Goal: Information Seeking & Learning: Check status

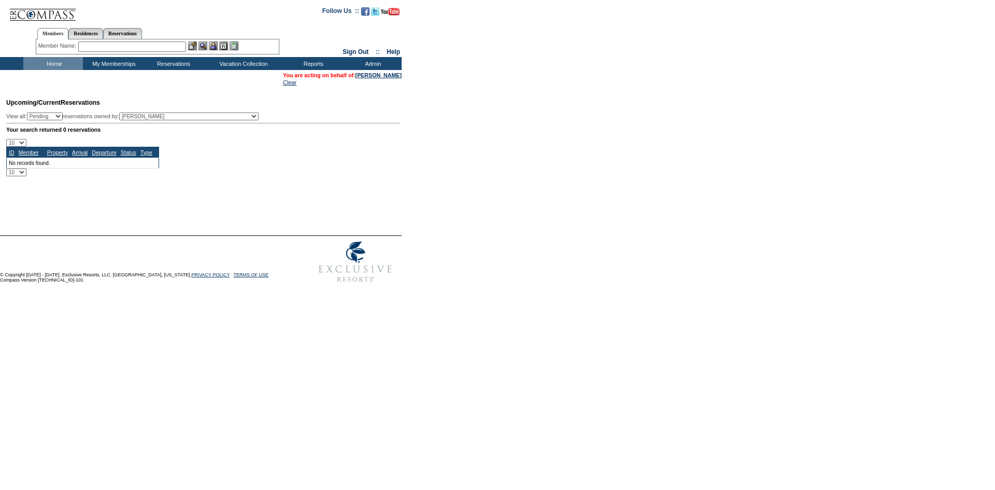
click at [131, 47] on input "text" at bounding box center [132, 46] width 108 height 10
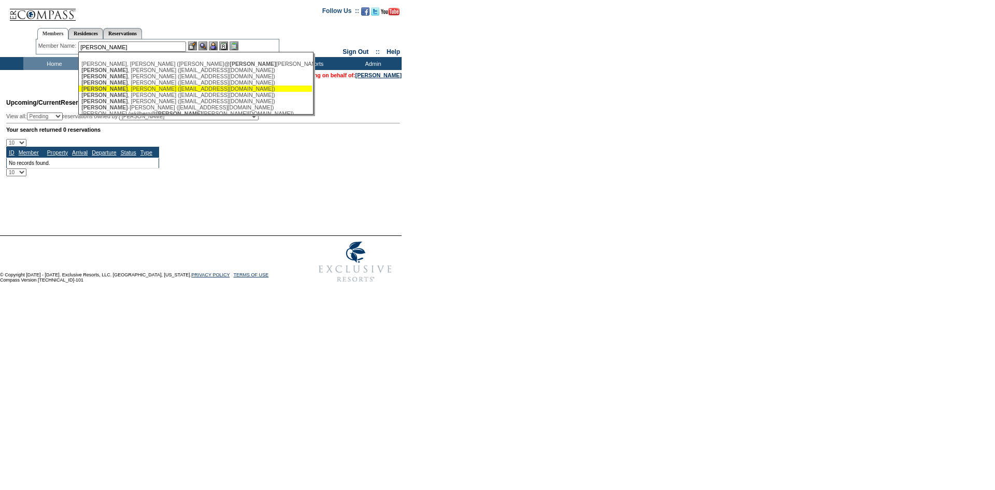
click at [147, 88] on div "[PERSON_NAME] ([EMAIL_ADDRESS][DOMAIN_NAME])" at bounding box center [195, 88] width 228 height 6
type input "Gibson, Patricia (pgibson@banneroak.com)"
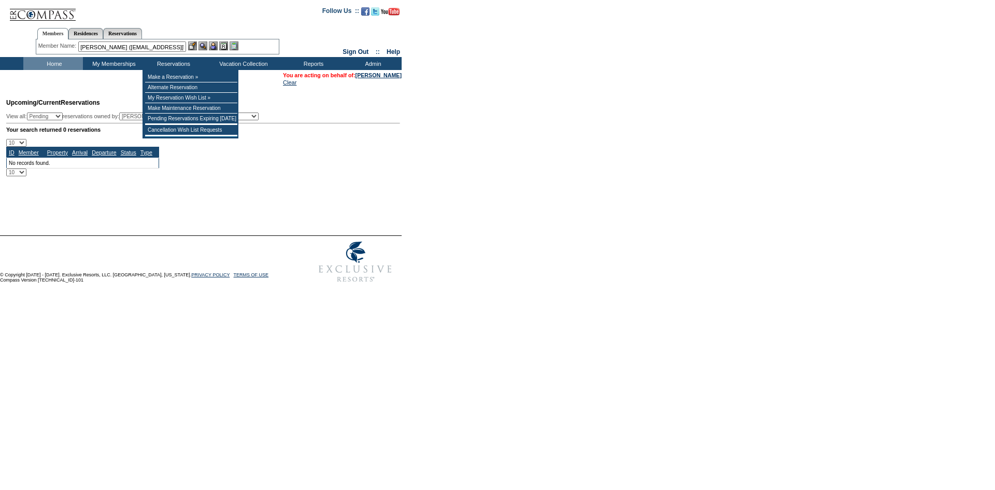
click at [204, 45] on img at bounding box center [202, 45] width 9 height 9
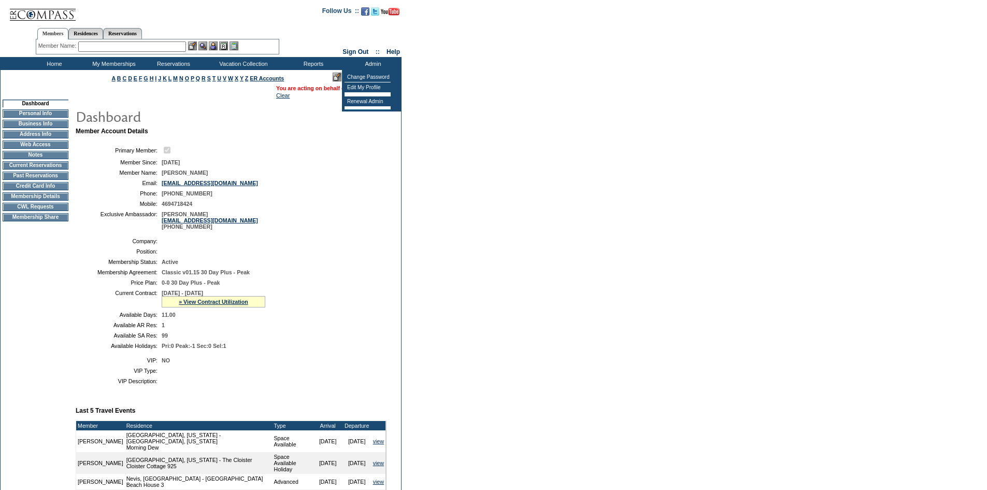
click at [333, 176] on td "Patricia Gibson" at bounding box center [272, 172] width 221 height 6
click at [361, 76] on img at bounding box center [364, 77] width 9 height 9
click at [34, 190] on td "Credit Card Info" at bounding box center [36, 186] width 66 height 8
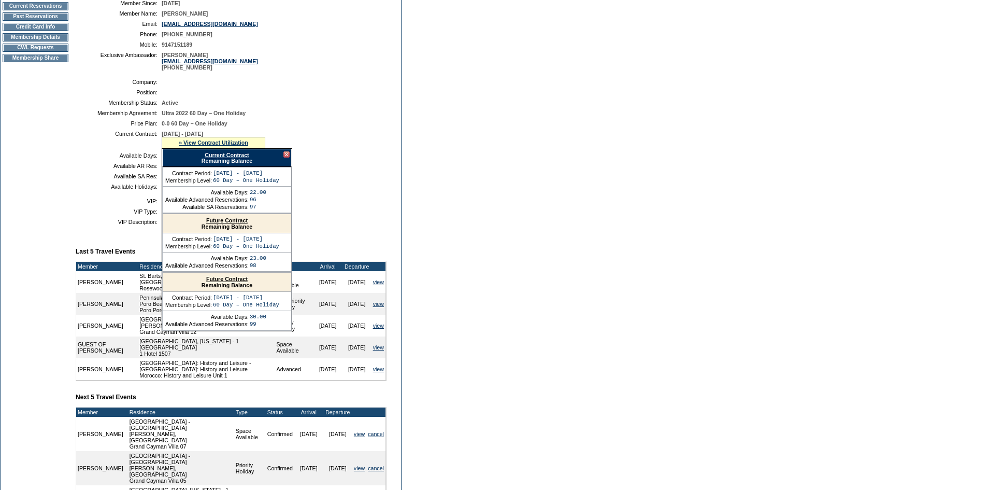
scroll to position [155, 0]
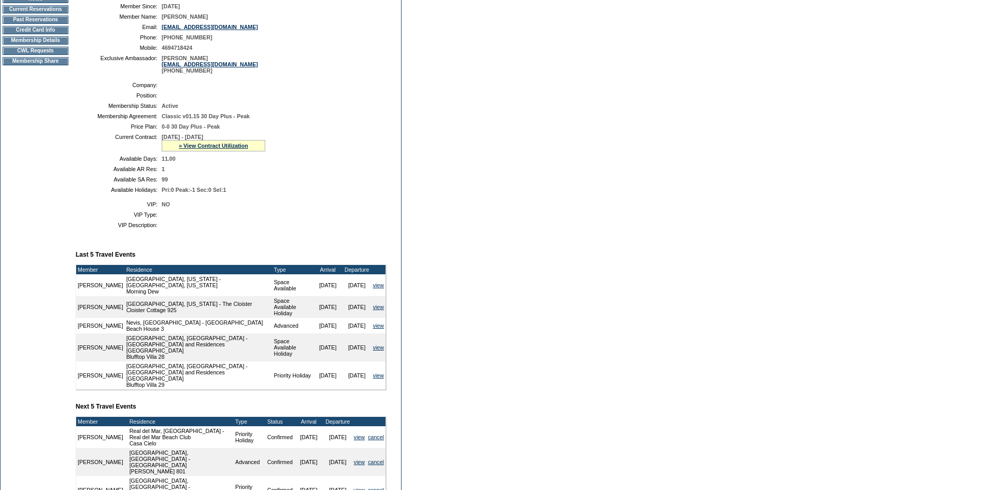
scroll to position [155, 0]
click at [239, 149] on link "» View Contract Utilization" at bounding box center [213, 146] width 69 height 6
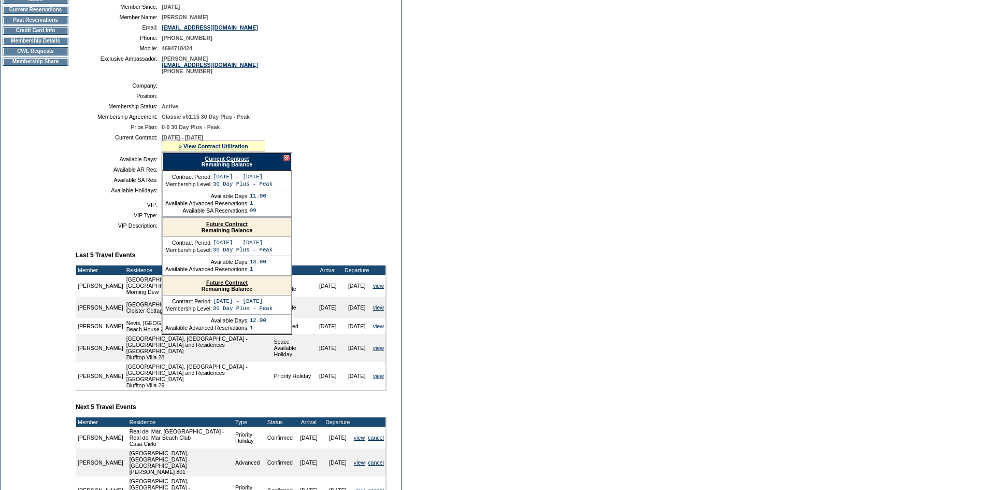
click at [240, 162] on link "Current Contract" at bounding box center [227, 158] width 44 height 6
click at [318, 130] on td "0-0 30 Day Plus - Peak" at bounding box center [272, 127] width 221 height 6
click at [288, 161] on div at bounding box center [286, 158] width 6 height 6
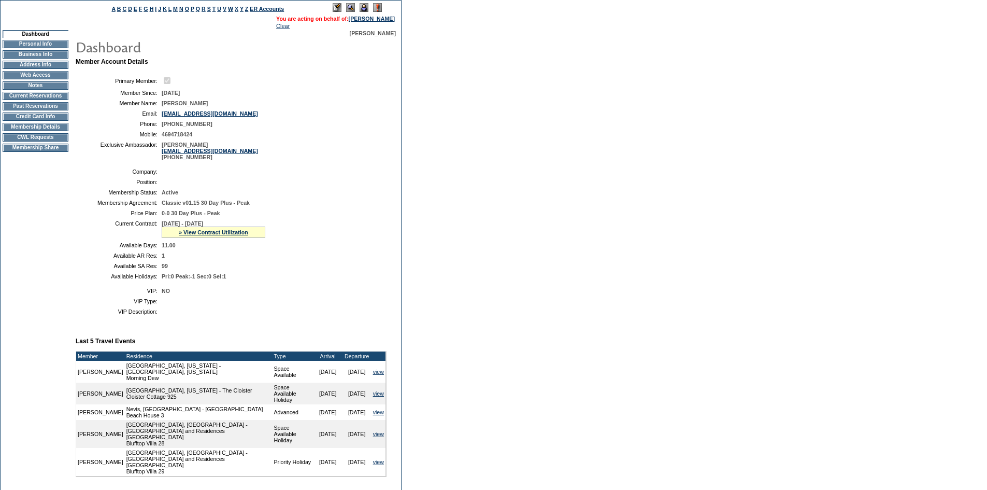
scroll to position [0, 0]
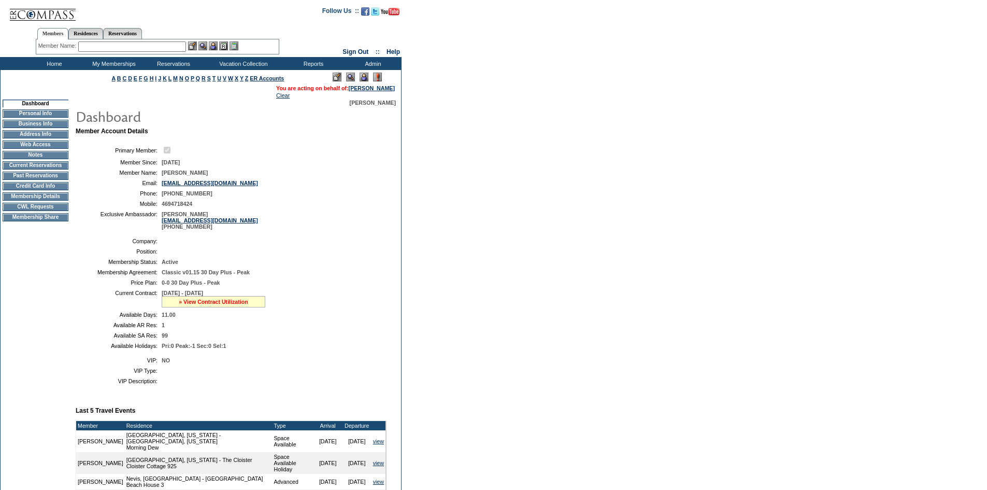
click at [206, 305] on link "» View Contract Utilization" at bounding box center [213, 301] width 69 height 6
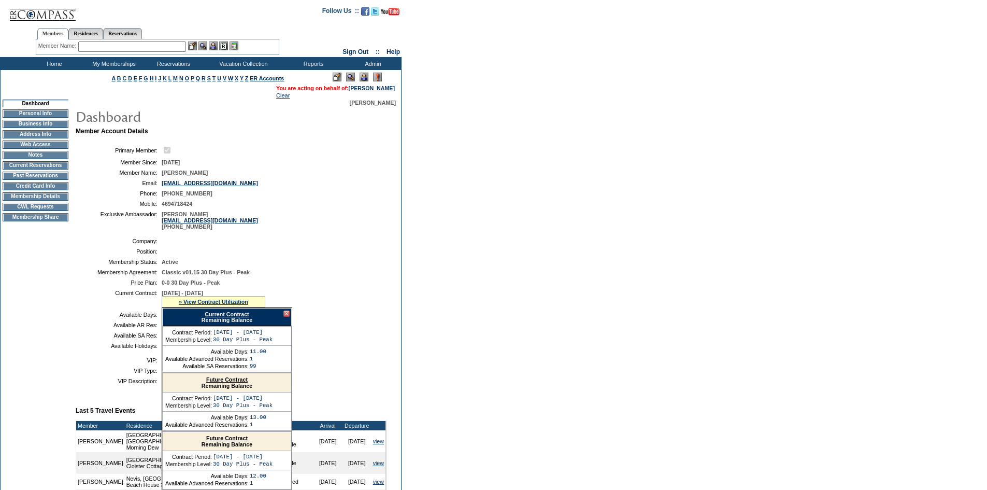
click at [244, 317] on link "Current Contract" at bounding box center [227, 314] width 44 height 6
drag, startPoint x: 37, startPoint y: 167, endPoint x: 37, endPoint y: 175, distance: 7.8
click at [37, 167] on td "Current Reservations" at bounding box center [36, 165] width 66 height 8
